Goal: Transaction & Acquisition: Purchase product/service

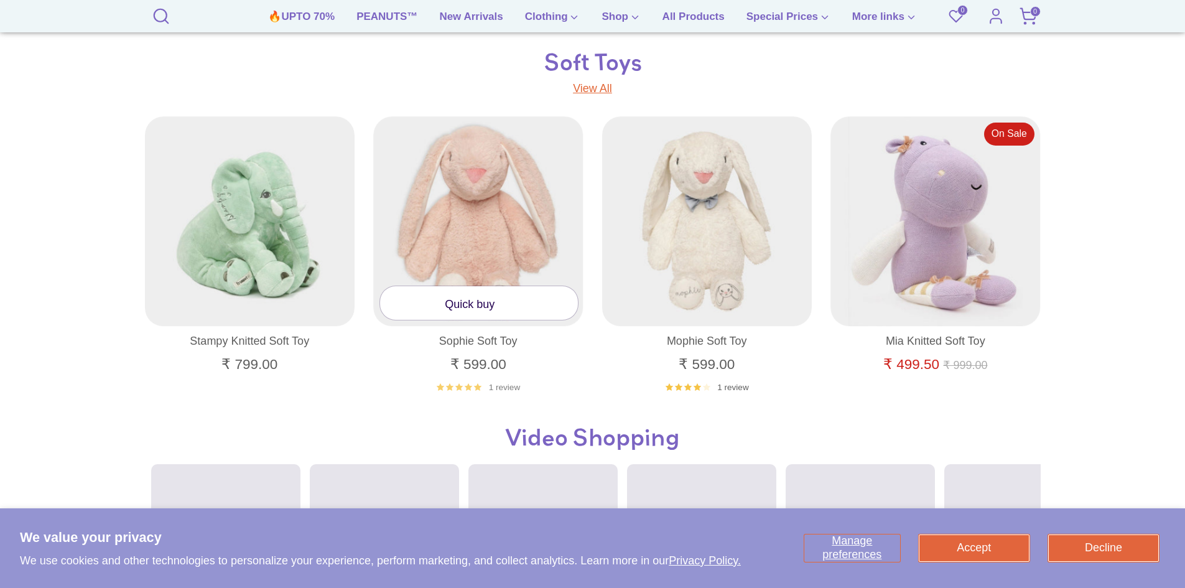
scroll to position [933, 0]
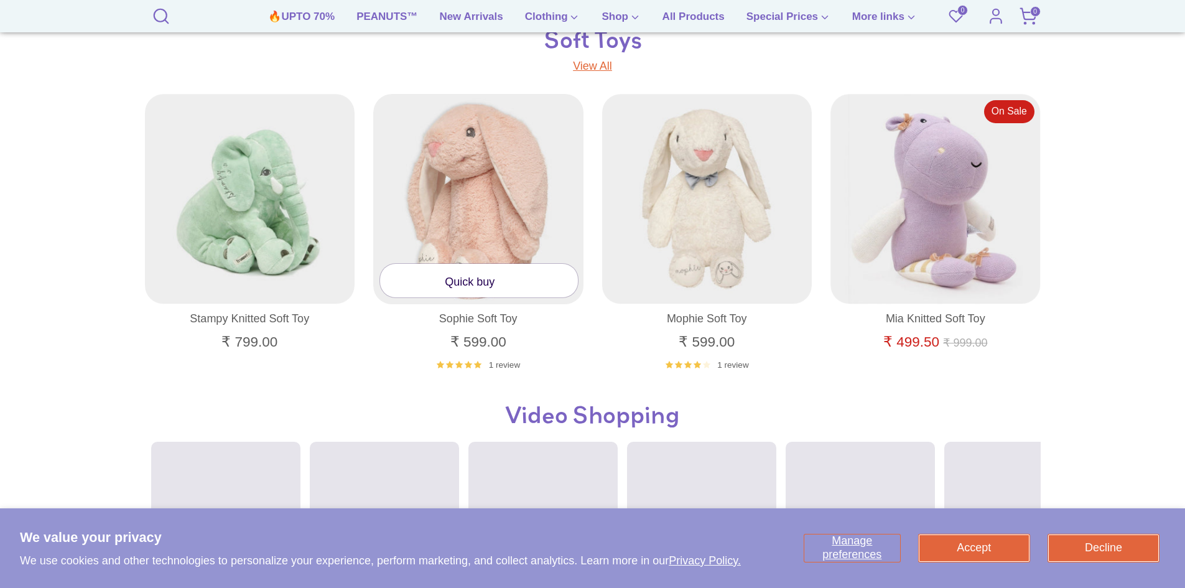
click at [488, 219] on div at bounding box center [478, 199] width 211 height 211
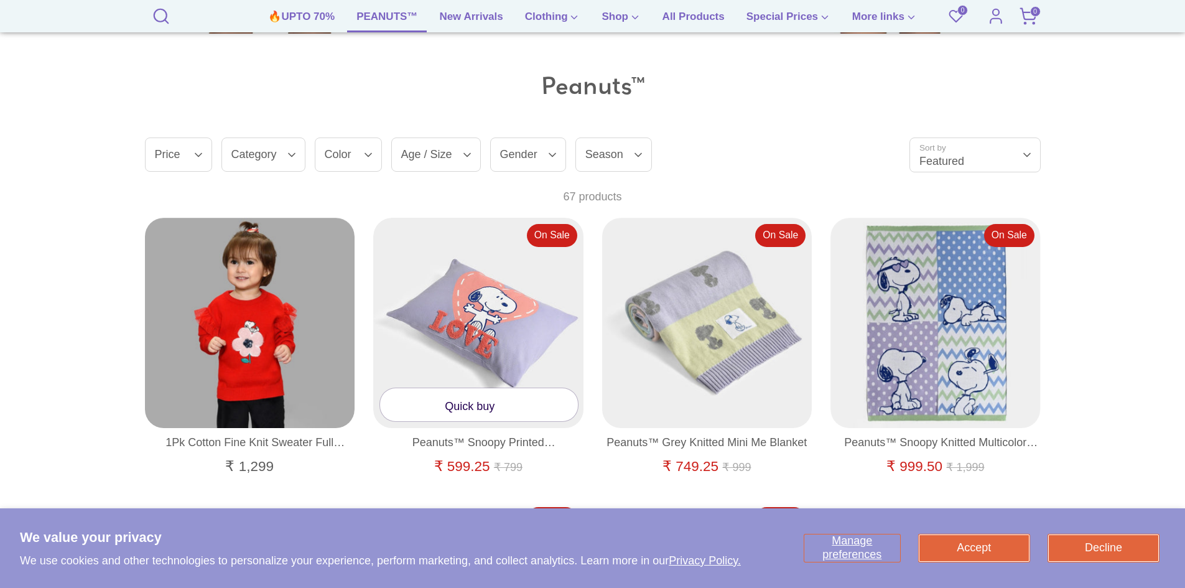
scroll to position [810, 0]
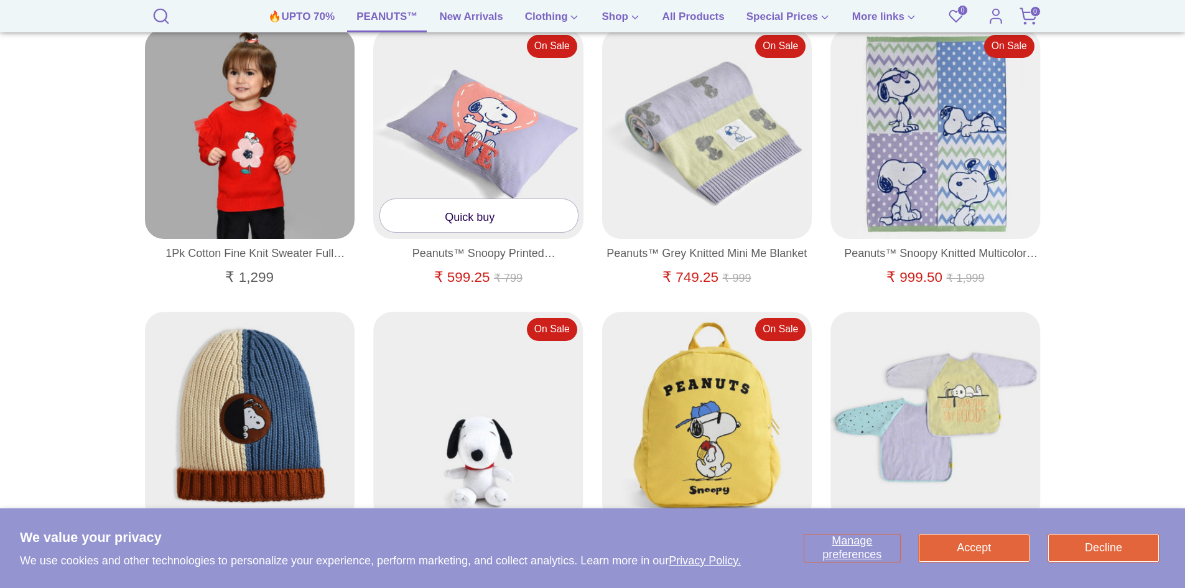
click at [442, 218] on link "Quick buy" at bounding box center [479, 215] width 198 height 33
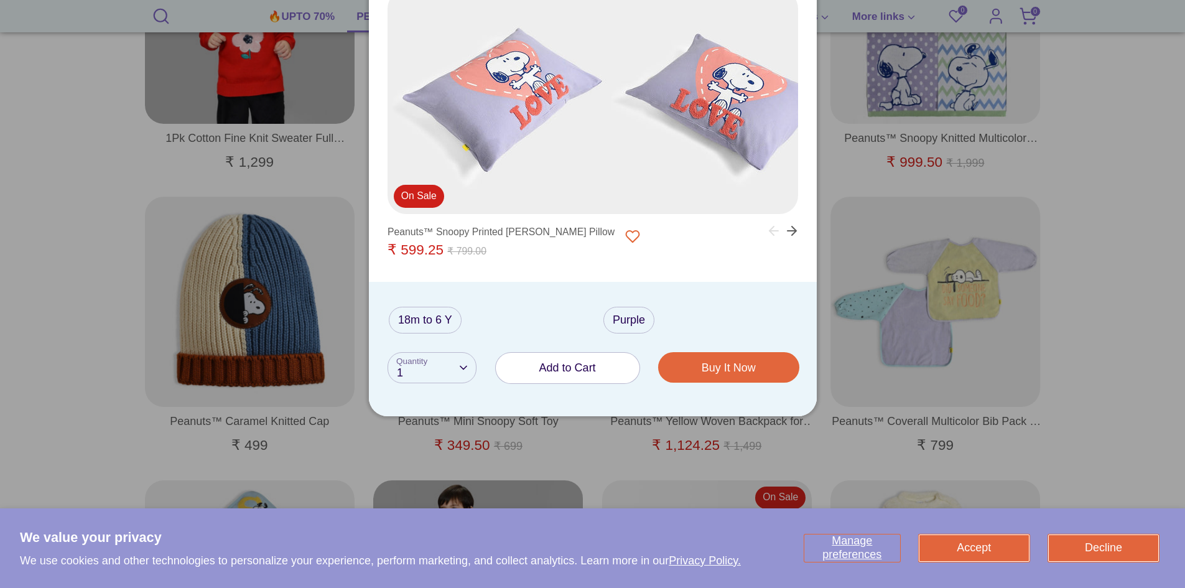
scroll to position [996, 0]
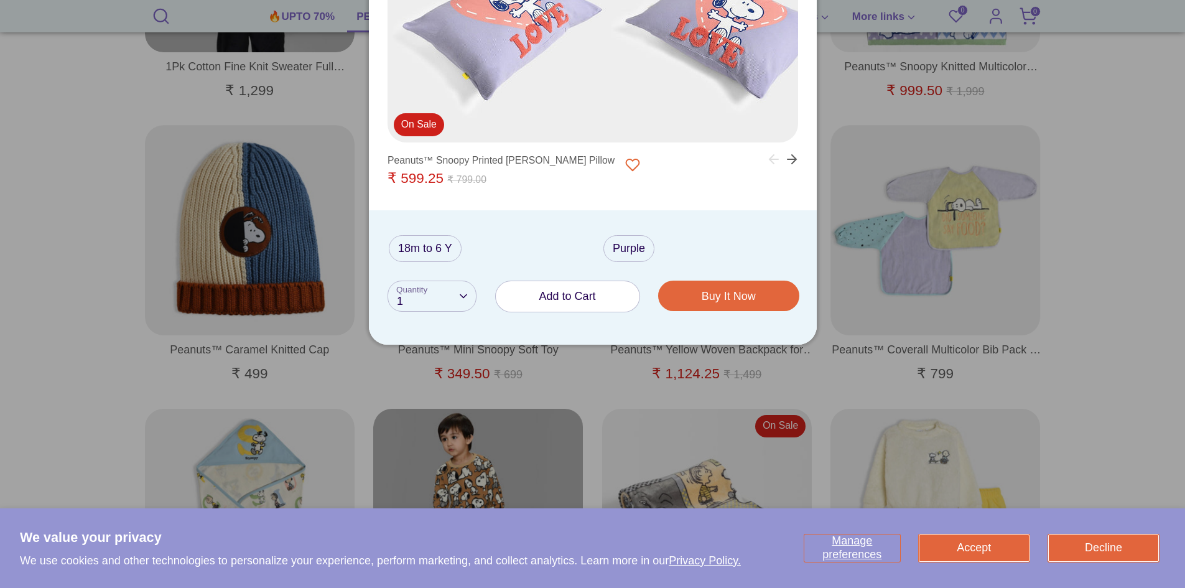
click at [538, 292] on button "Add to Cart" at bounding box center [568, 296] width 144 height 30
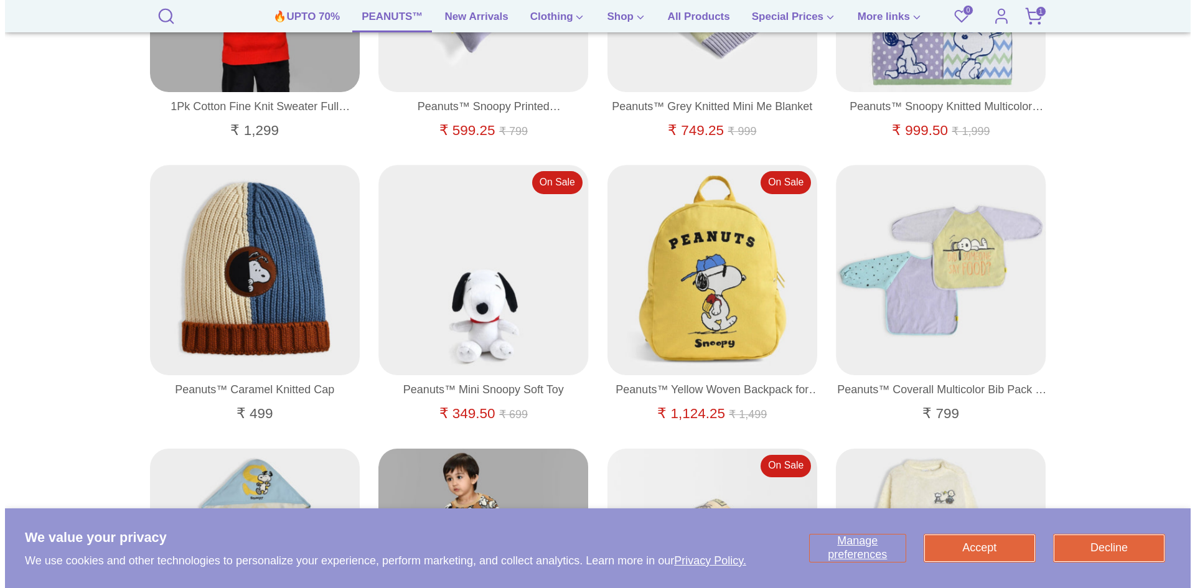
scroll to position [934, 0]
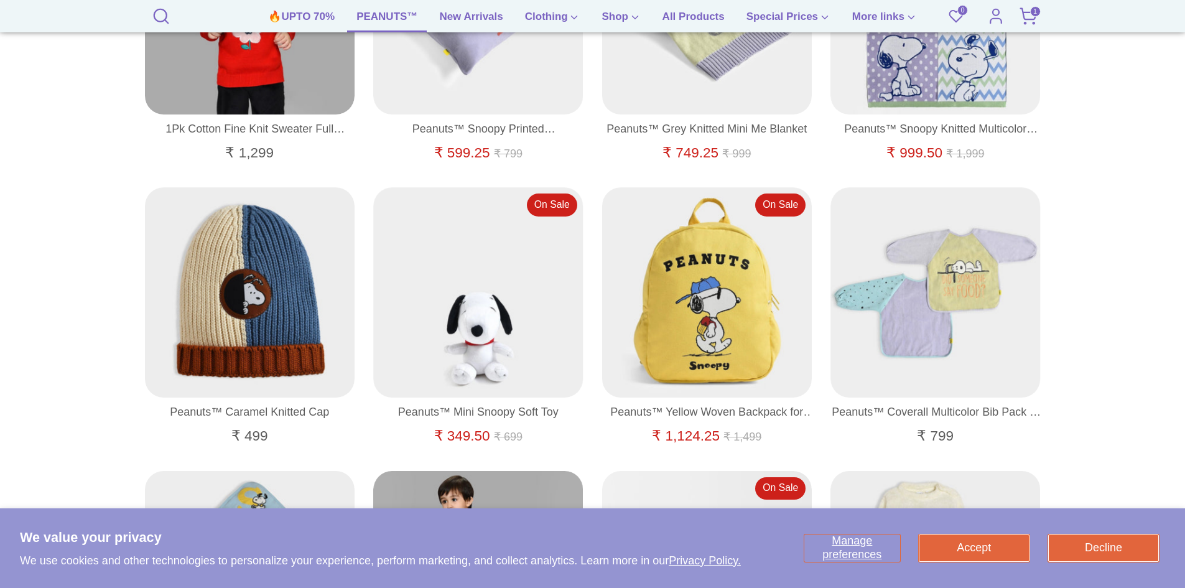
click at [1027, 15] on icon at bounding box center [1028, 16] width 19 height 19
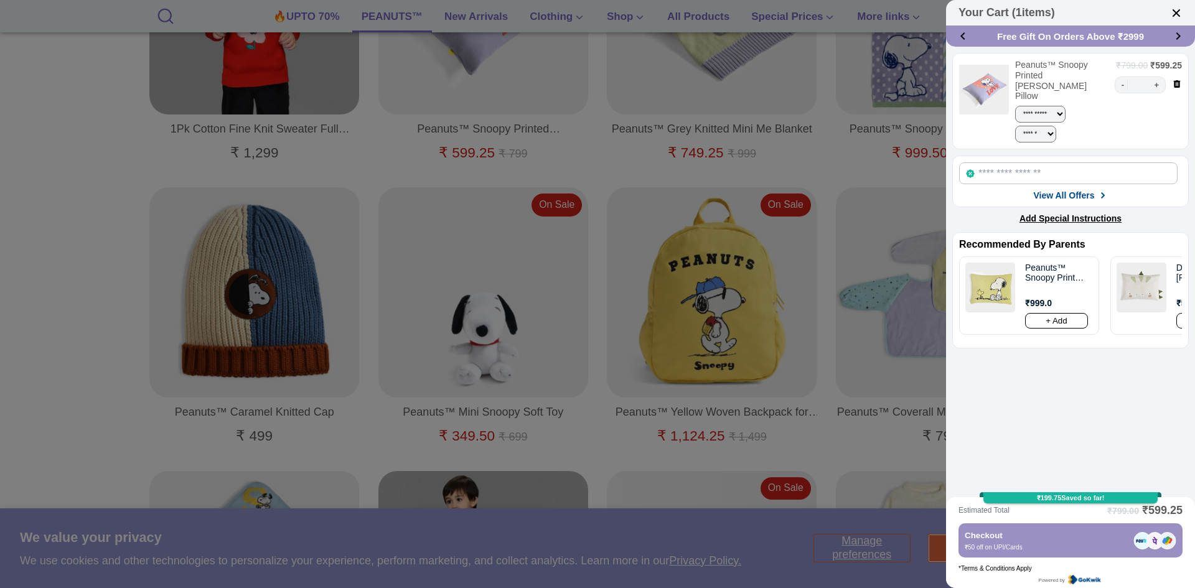
click at [1172, 79] on icon at bounding box center [1177, 84] width 10 height 10
